Goal: Check status: Check status

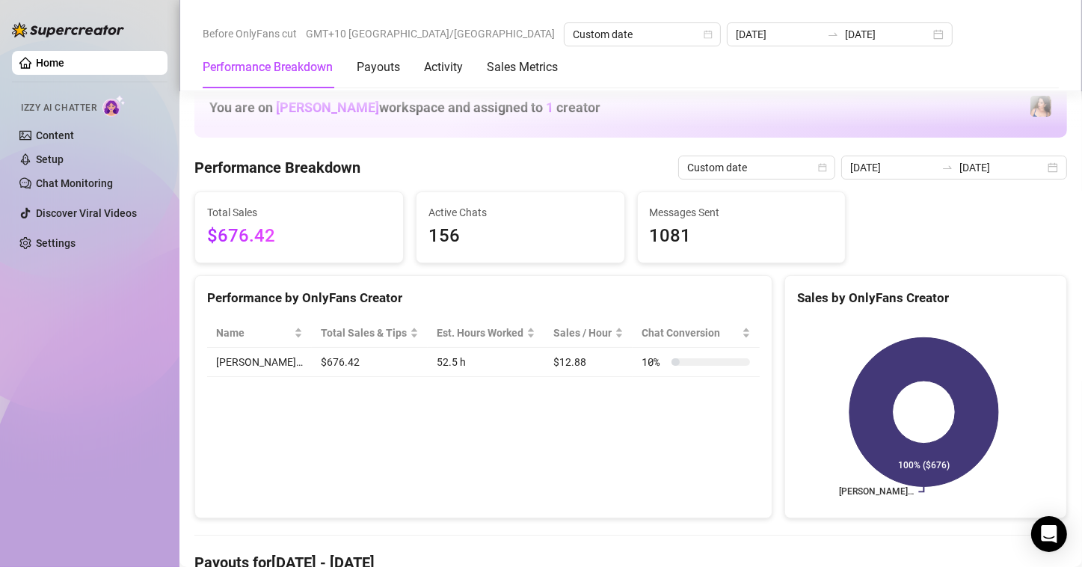
scroll to position [449, 0]
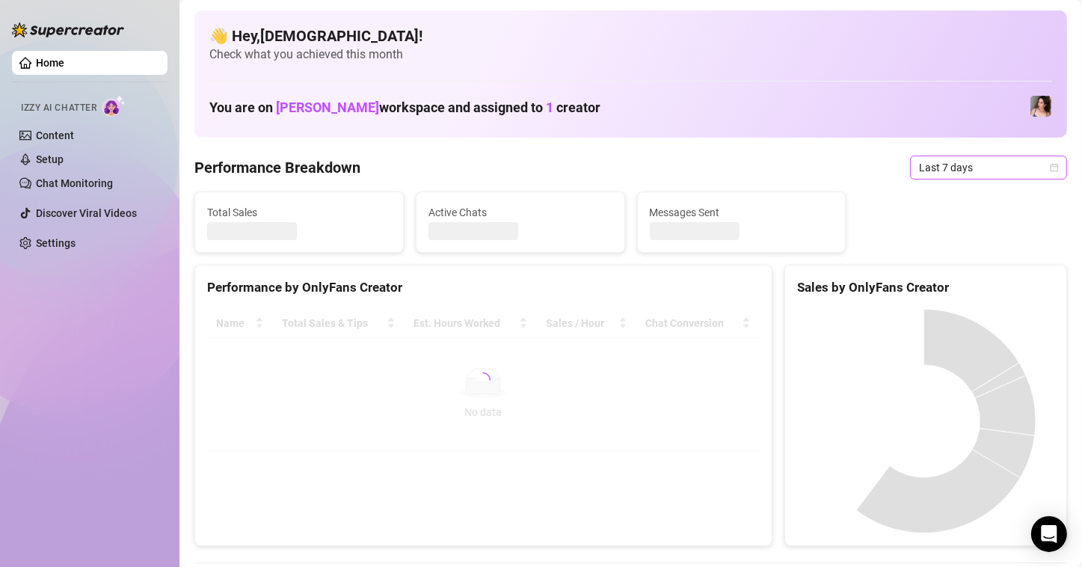
click at [1050, 165] on icon "calendar" at bounding box center [1054, 167] width 9 height 9
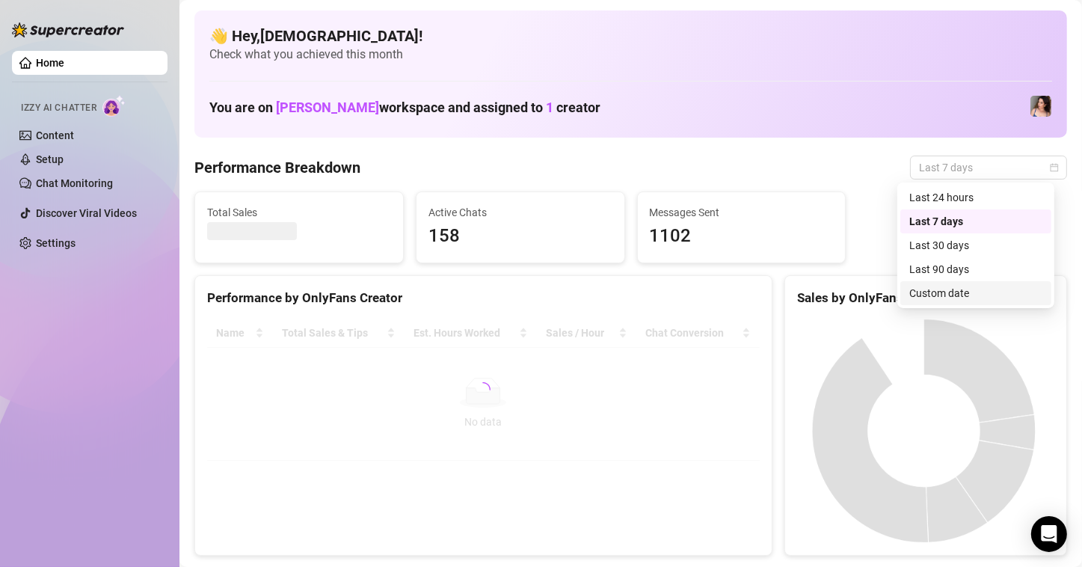
click at [963, 298] on div "Custom date" at bounding box center [976, 293] width 133 height 16
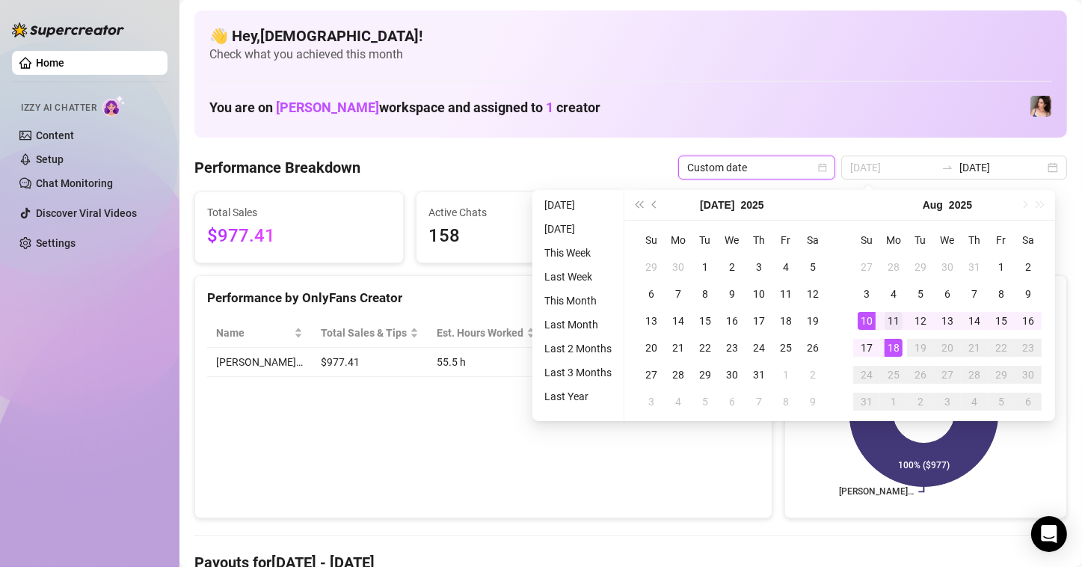
type input "[DATE]"
click at [887, 322] on div "11" at bounding box center [894, 321] width 18 height 18
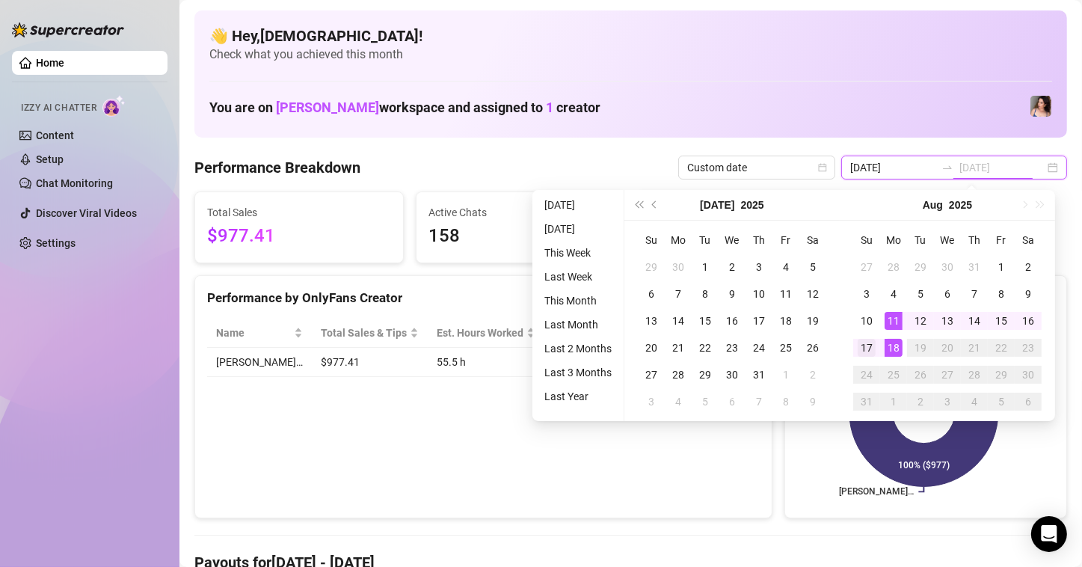
type input "[DATE]"
click at [874, 347] on div "17" at bounding box center [867, 348] width 18 height 18
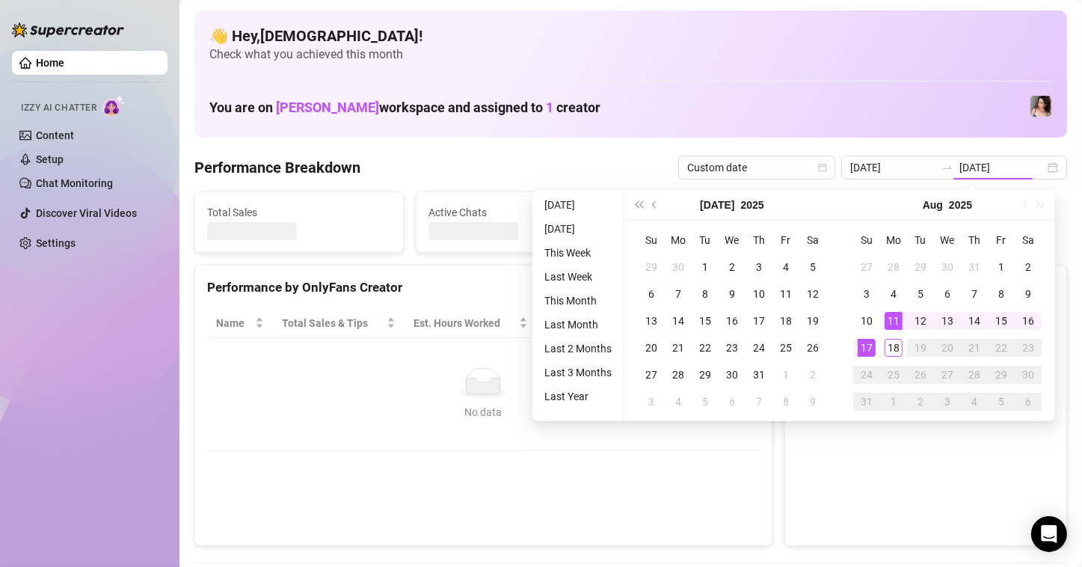
type input "[DATE]"
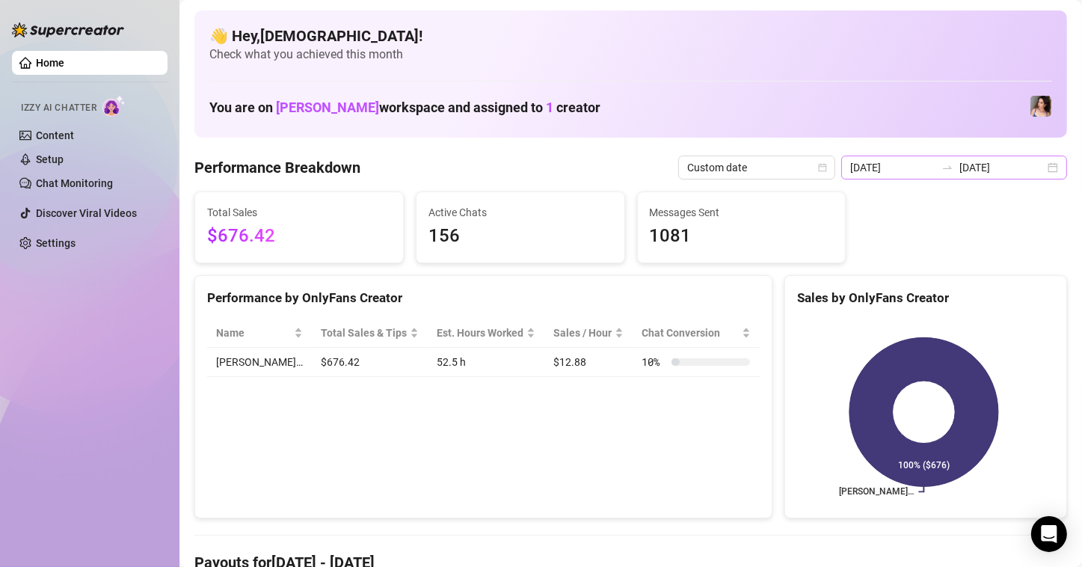
click at [1040, 160] on div "2025-08-11 2025-08-17" at bounding box center [954, 168] width 226 height 24
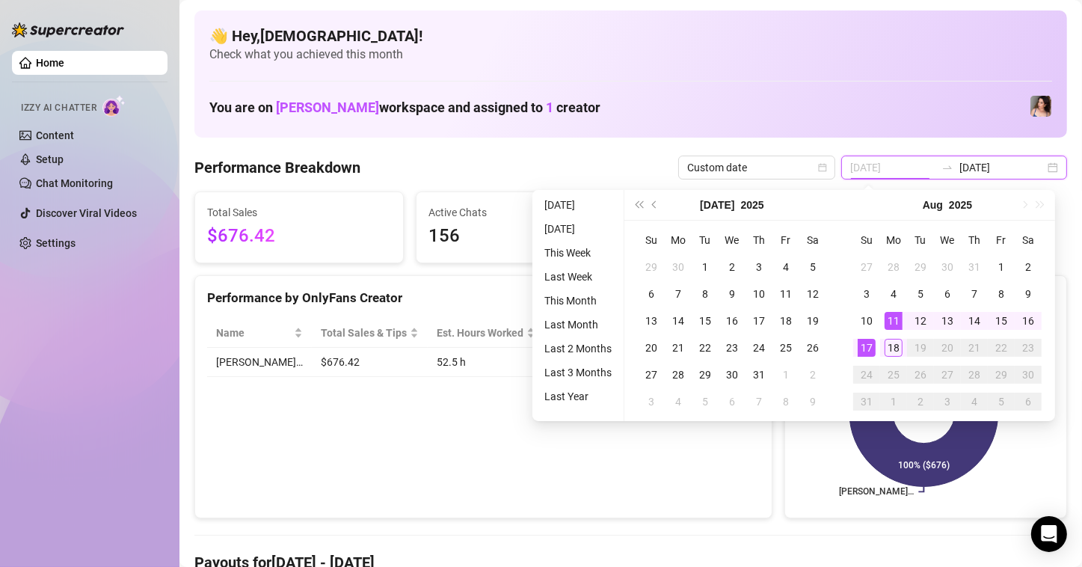
type input "[DATE]"
click at [885, 322] on div "11" at bounding box center [894, 321] width 18 height 18
type input "2025-08-18"
click at [887, 348] on div "18" at bounding box center [894, 348] width 18 height 18
type input "2025-08-18"
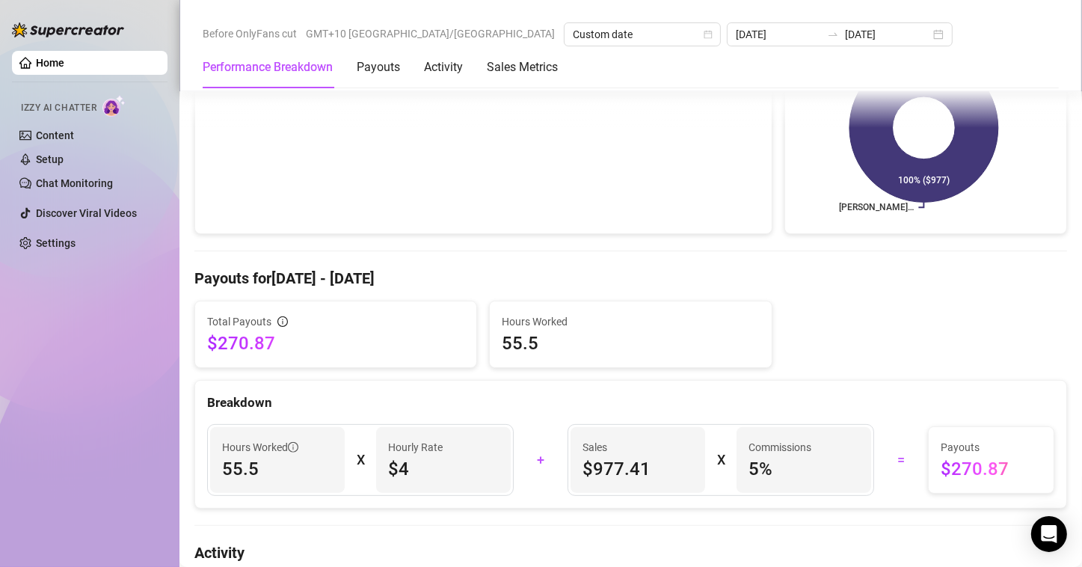
scroll to position [374, 0]
